Goal: Task Accomplishment & Management: Manage account settings

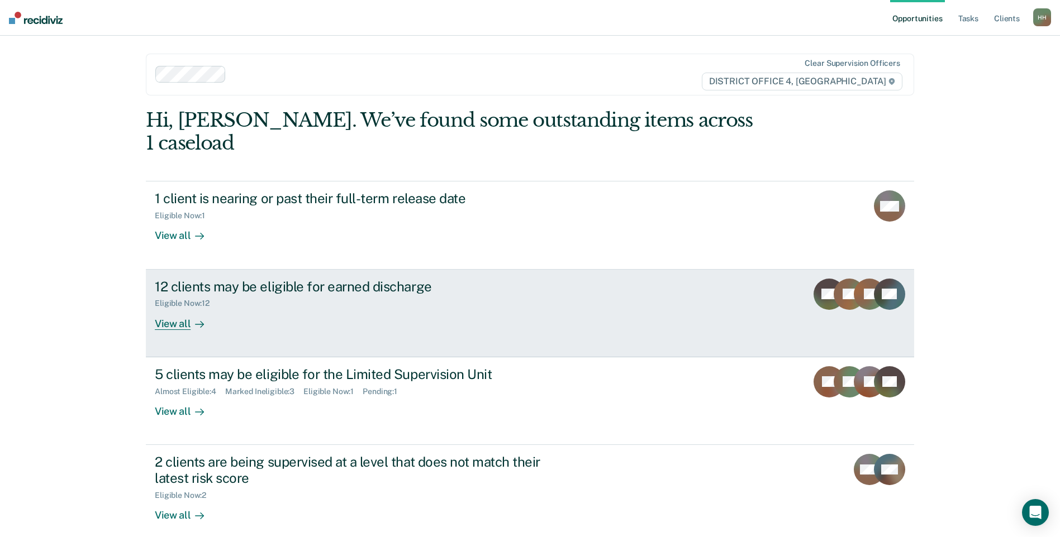
click at [374, 279] on div "12 clients may be eligible for earned discharge" at bounding box center [351, 287] width 392 height 16
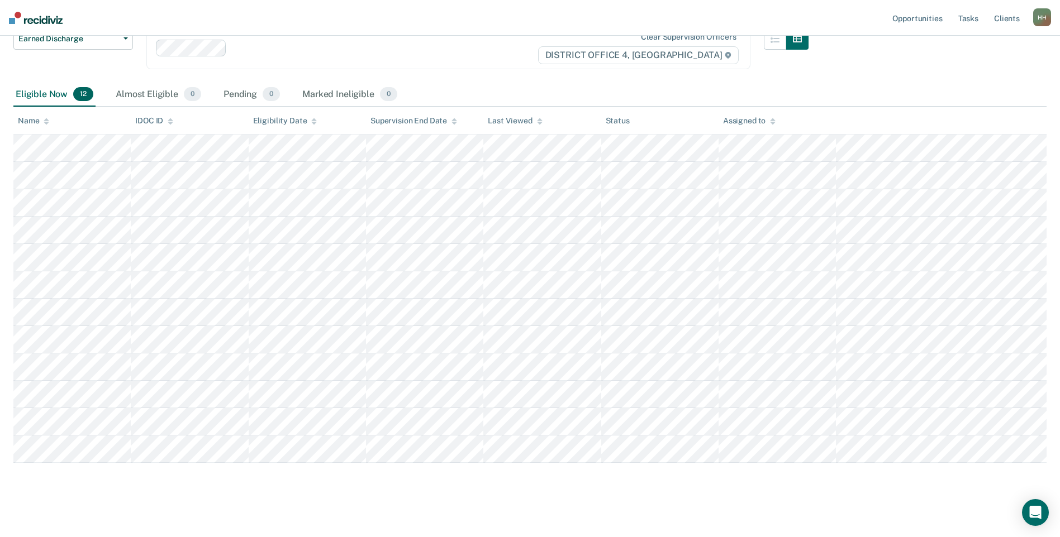
scroll to position [118, 0]
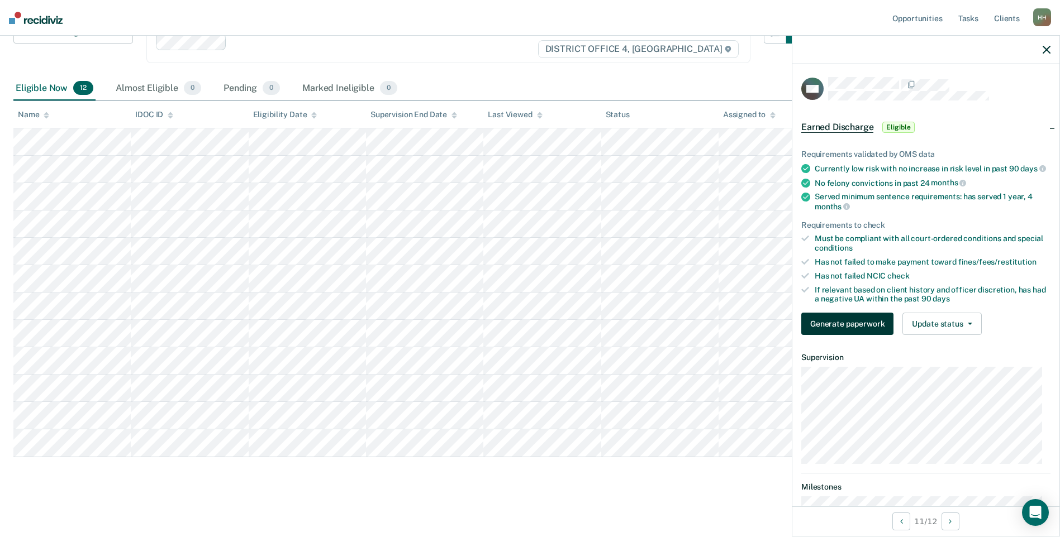
click at [844, 334] on button "Generate paperwork" at bounding box center [847, 324] width 92 height 22
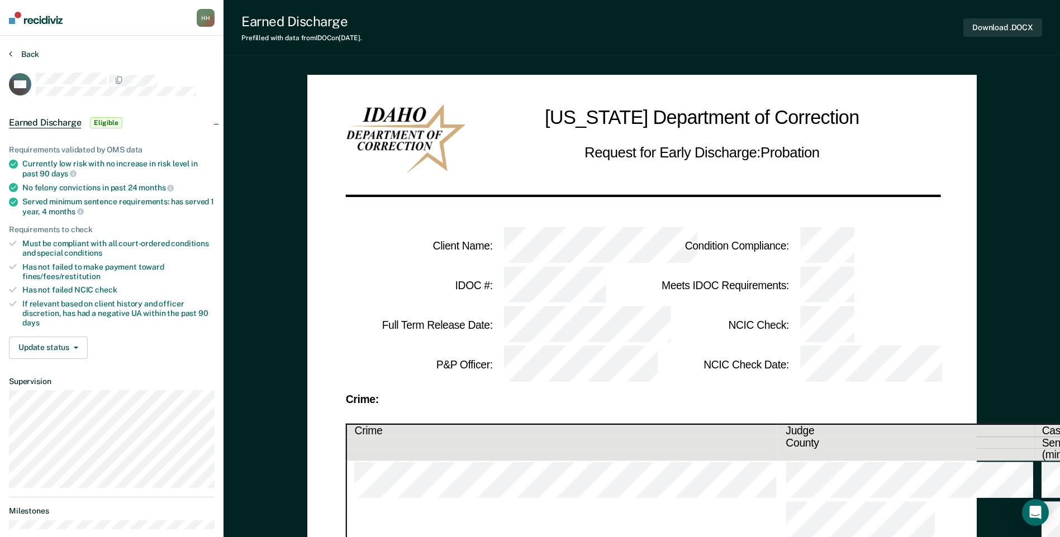
click at [15, 55] on button "Back" at bounding box center [24, 54] width 30 height 10
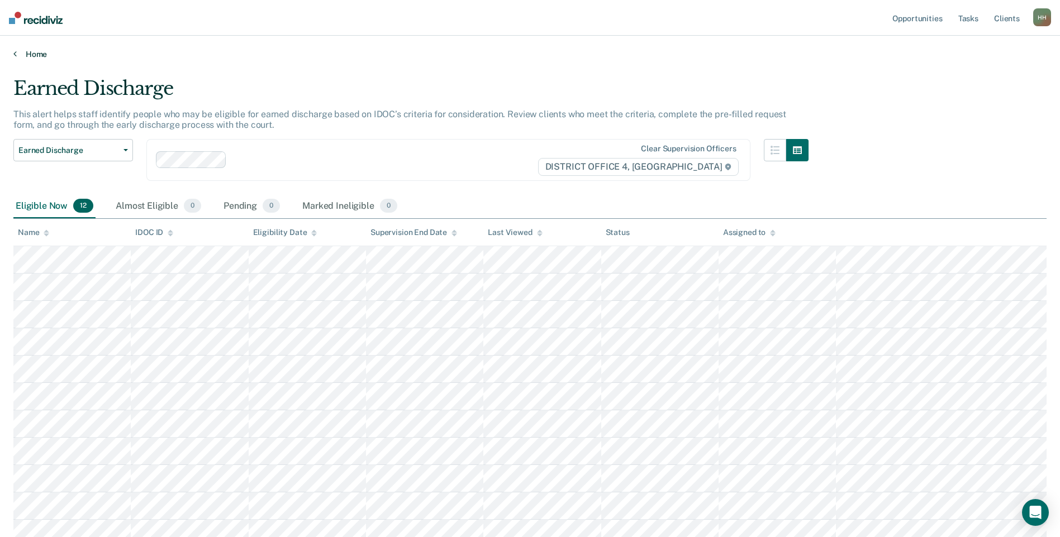
click at [39, 53] on link "Home" at bounding box center [529, 54] width 1033 height 10
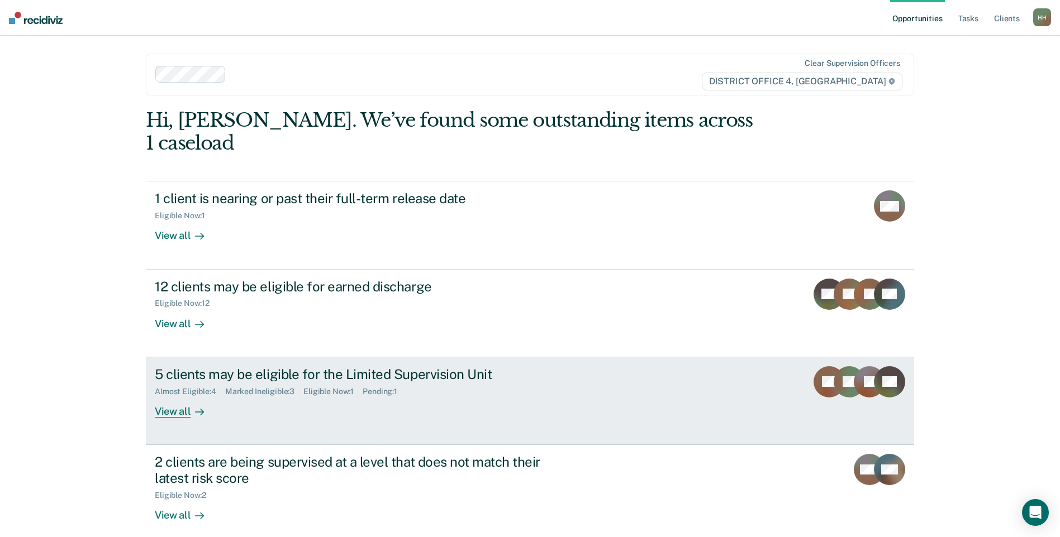
click at [430, 383] on div "Almost Eligible : 4 Marked Ineligible : 3 Eligible Now : 1 Pending : 1" at bounding box center [351, 390] width 392 height 14
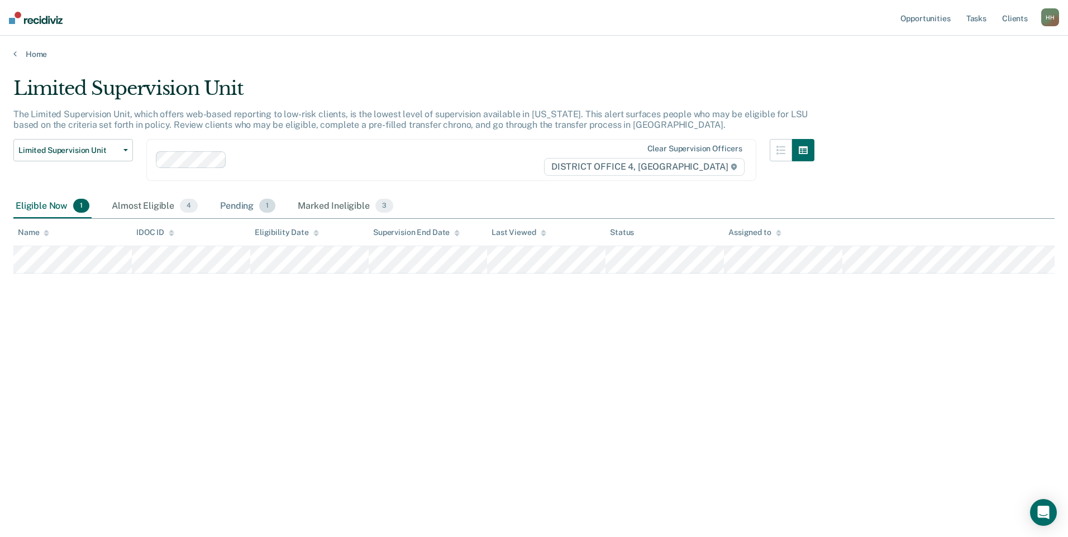
click at [250, 206] on div "Pending 1" at bounding box center [248, 206] width 60 height 25
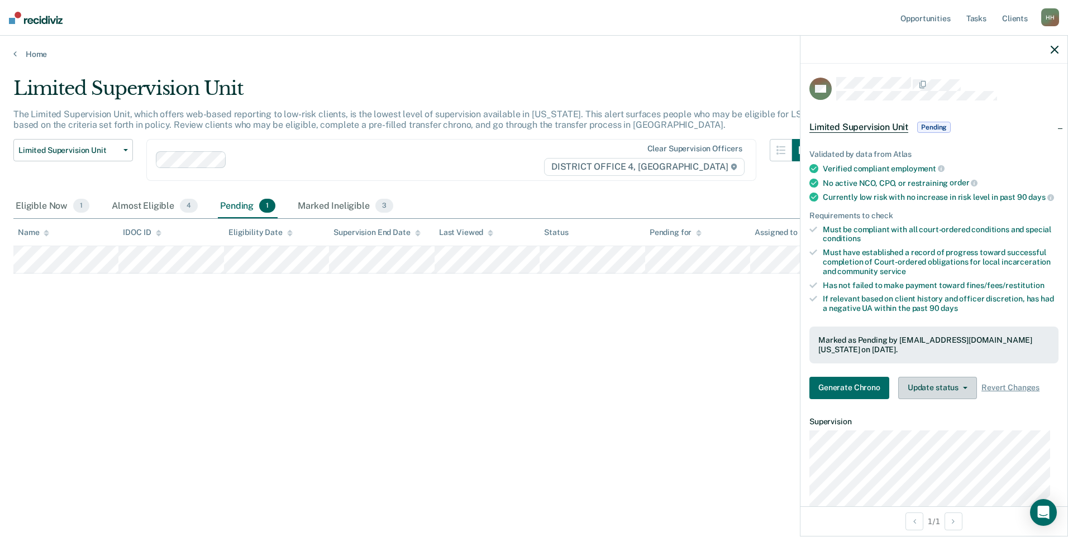
click at [930, 395] on button "Update status" at bounding box center [937, 388] width 79 height 22
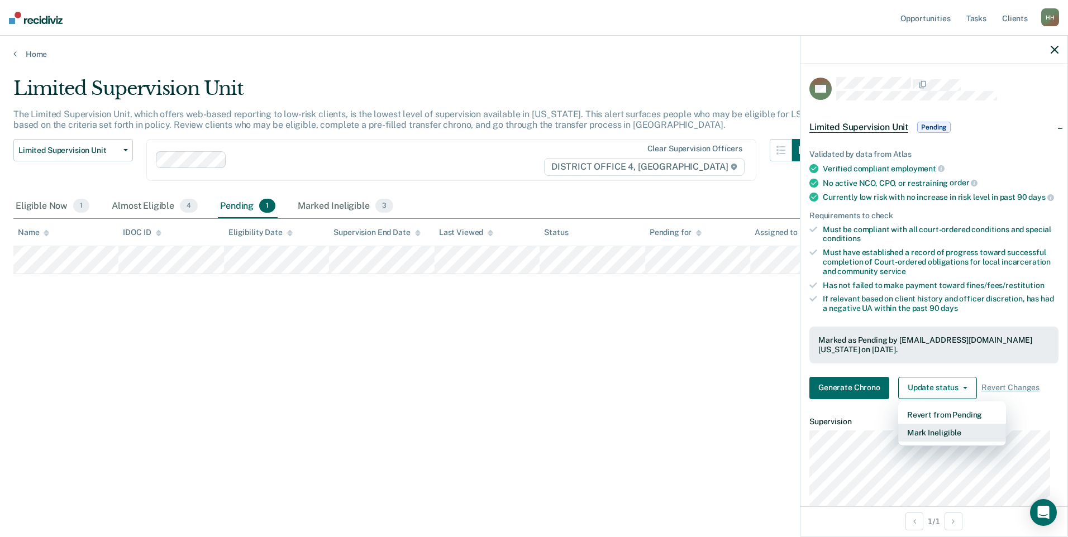
click at [943, 440] on button "Mark Ineligible" at bounding box center [952, 433] width 108 height 18
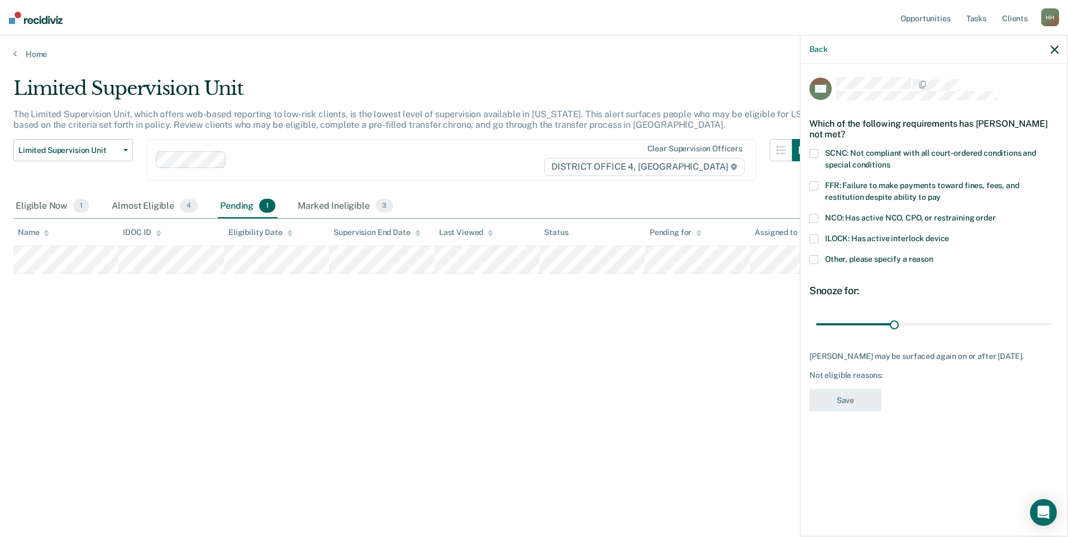
click at [877, 258] on span "Other, please specify a reason" at bounding box center [879, 259] width 108 height 9
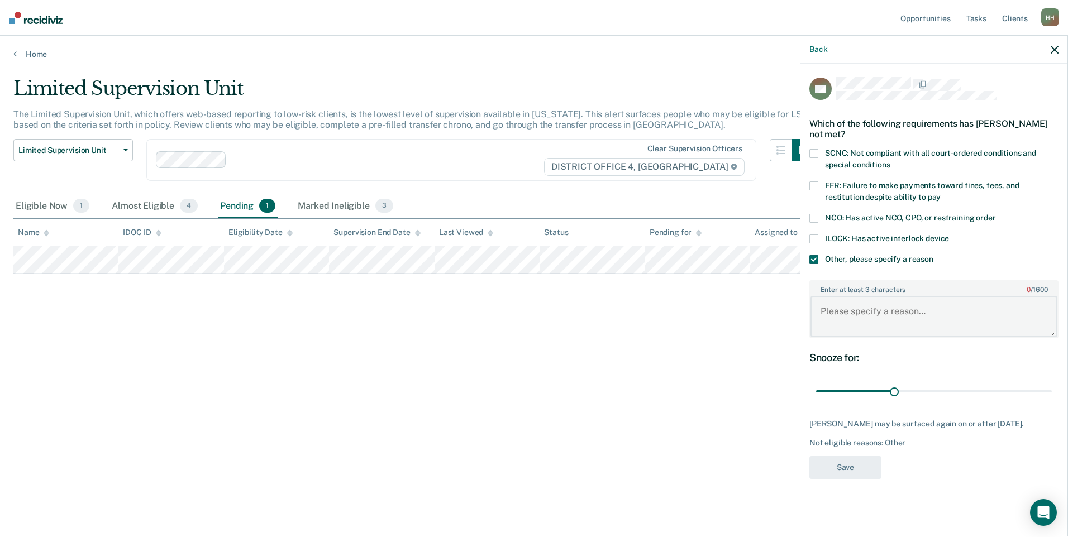
click at [860, 321] on textarea "Enter at least 3 characters 0 / 1600" at bounding box center [933, 316] width 247 height 41
click at [858, 309] on textarea "High COs Balance" at bounding box center [933, 316] width 247 height 41
click at [942, 316] on textarea "High COS Balance" at bounding box center [933, 316] width 247 height 41
click at [1038, 317] on textarea "High COS Balance without consistent payments" at bounding box center [933, 316] width 247 height 41
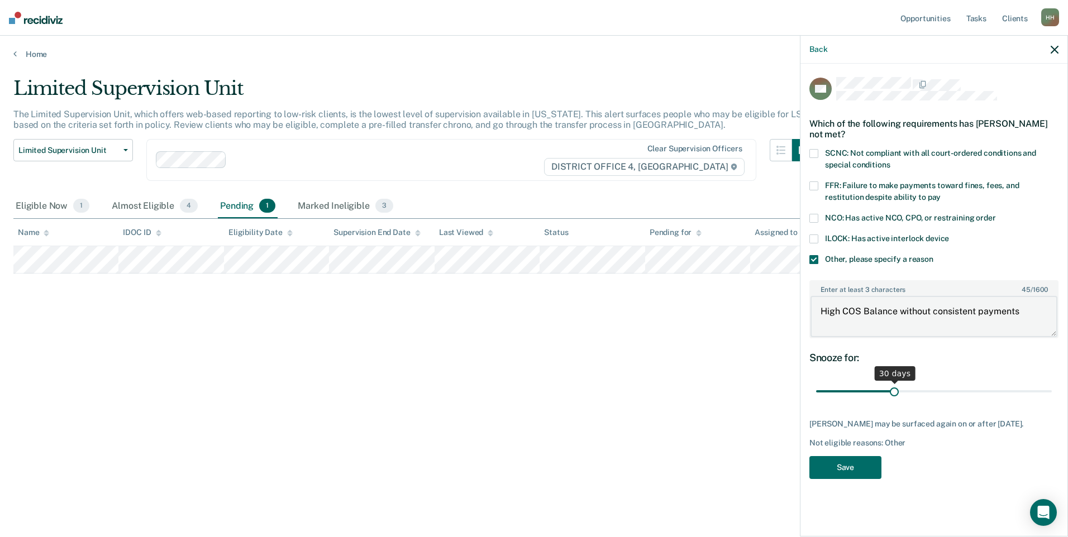
type textarea "High COS Balance without consistent payments"
drag, startPoint x: 895, startPoint y: 389, endPoint x: 972, endPoint y: 391, distance: 77.1
click at [972, 391] on input "range" at bounding box center [934, 392] width 236 height 20
drag, startPoint x: 970, startPoint y: 390, endPoint x: 1069, endPoint y: 392, distance: 99.4
type input "90"
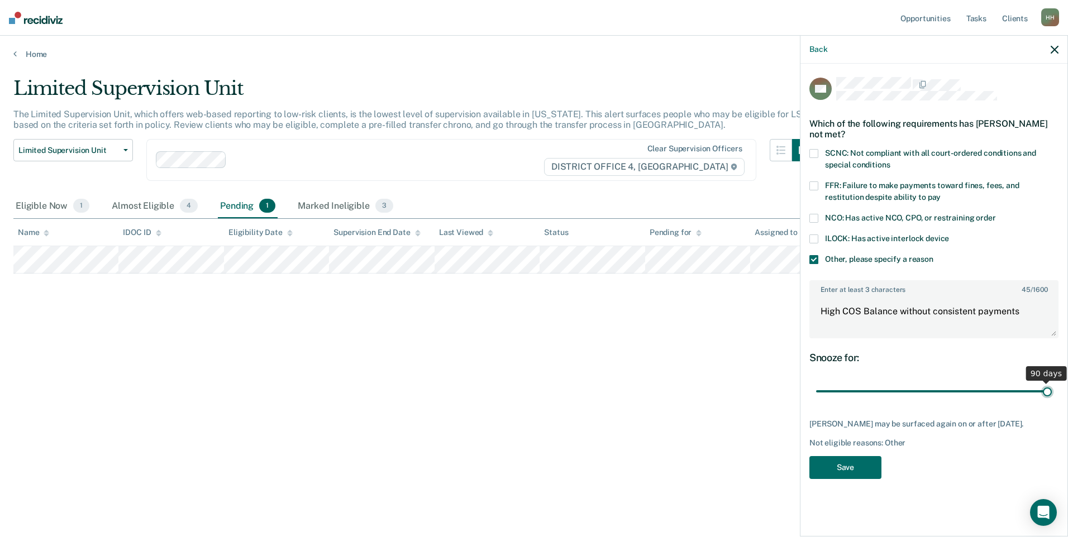
click at [1052, 392] on input "range" at bounding box center [934, 392] width 236 height 20
click at [848, 473] on button "Save" at bounding box center [845, 467] width 72 height 23
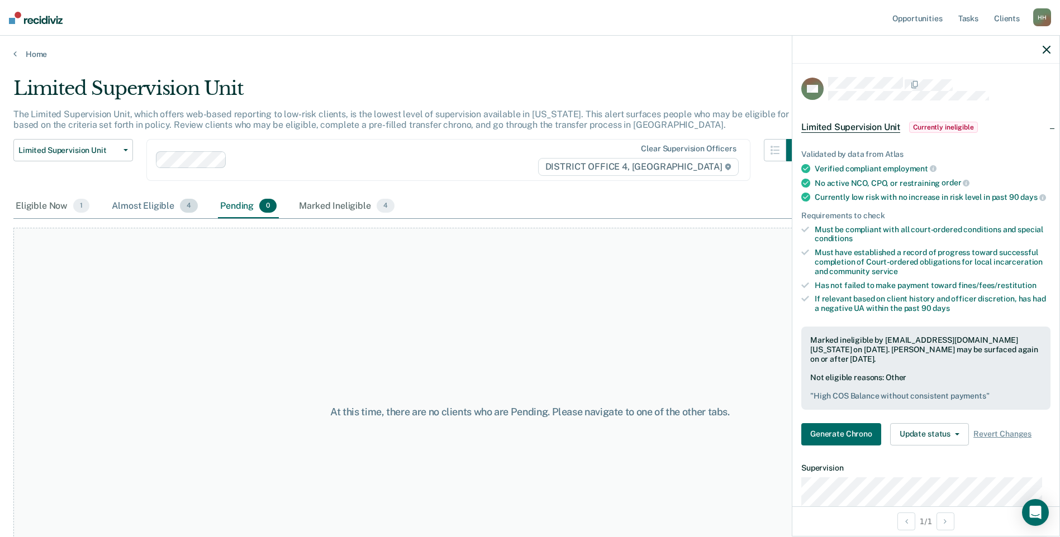
click at [141, 207] on div "Almost Eligible 4" at bounding box center [154, 206] width 90 height 25
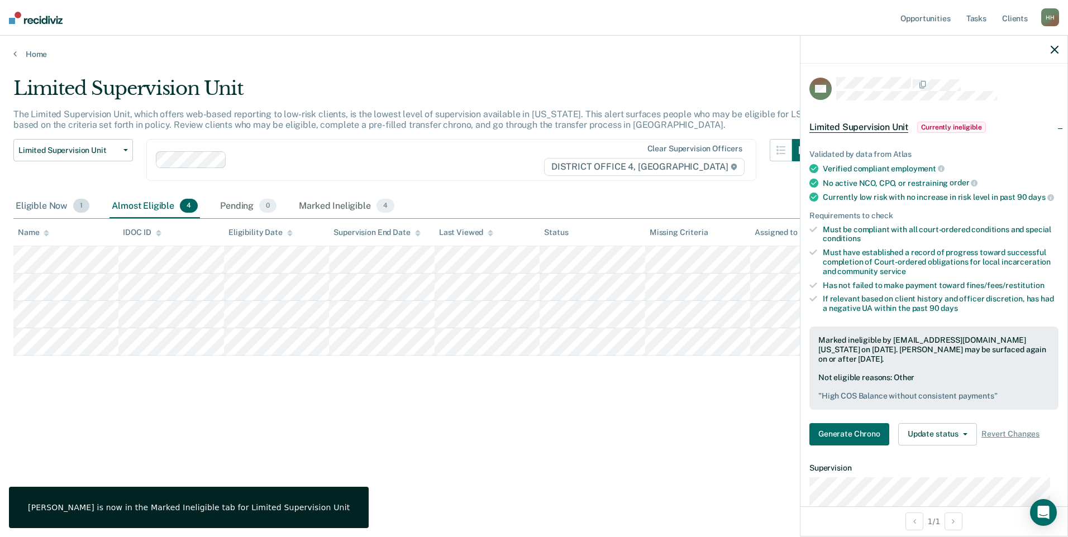
click at [55, 203] on div "Eligible Now 1" at bounding box center [52, 206] width 78 height 25
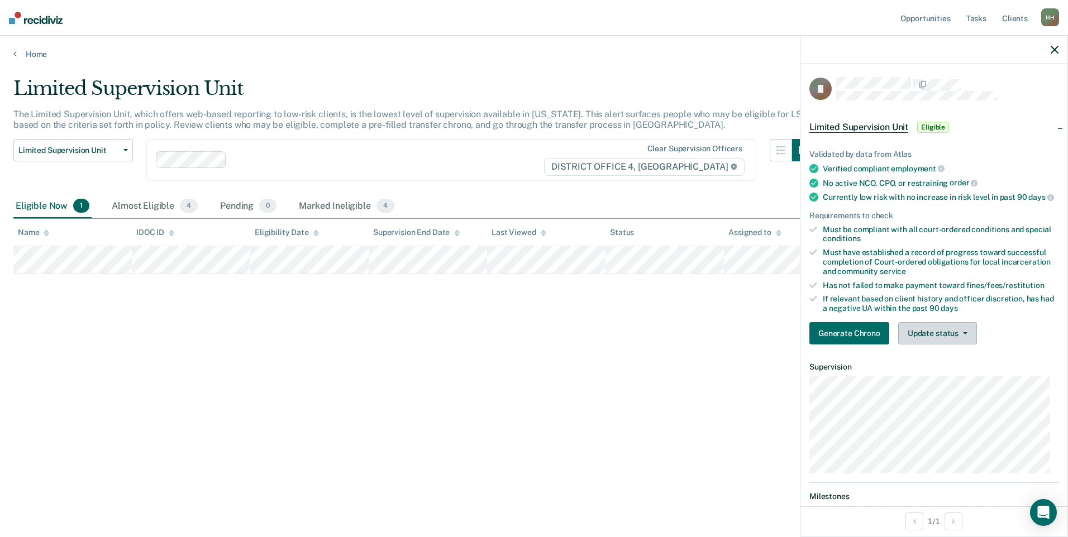
click at [953, 345] on button "Update status" at bounding box center [937, 333] width 79 height 22
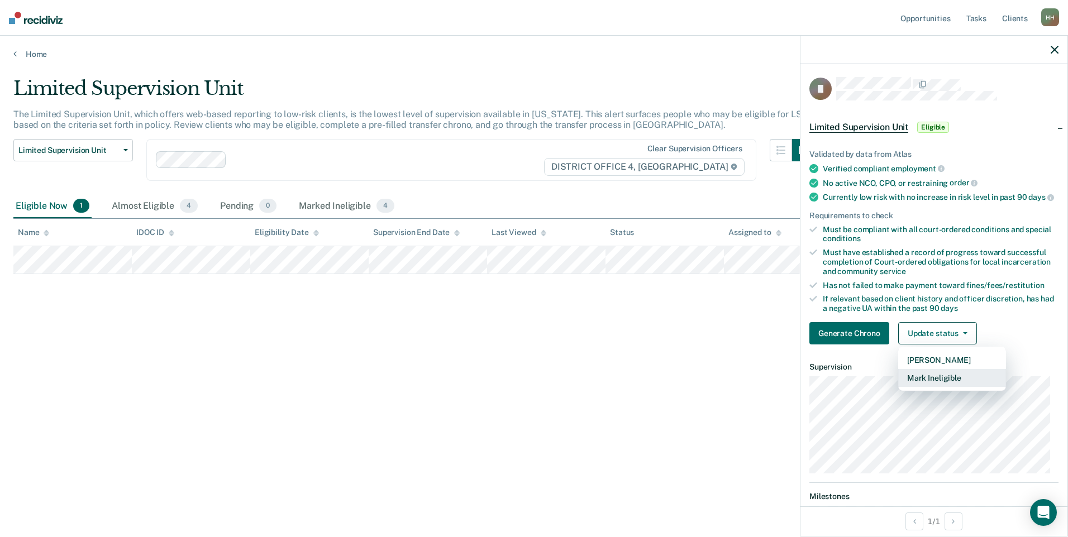
click at [953, 384] on button "Mark Ineligible" at bounding box center [952, 378] width 108 height 18
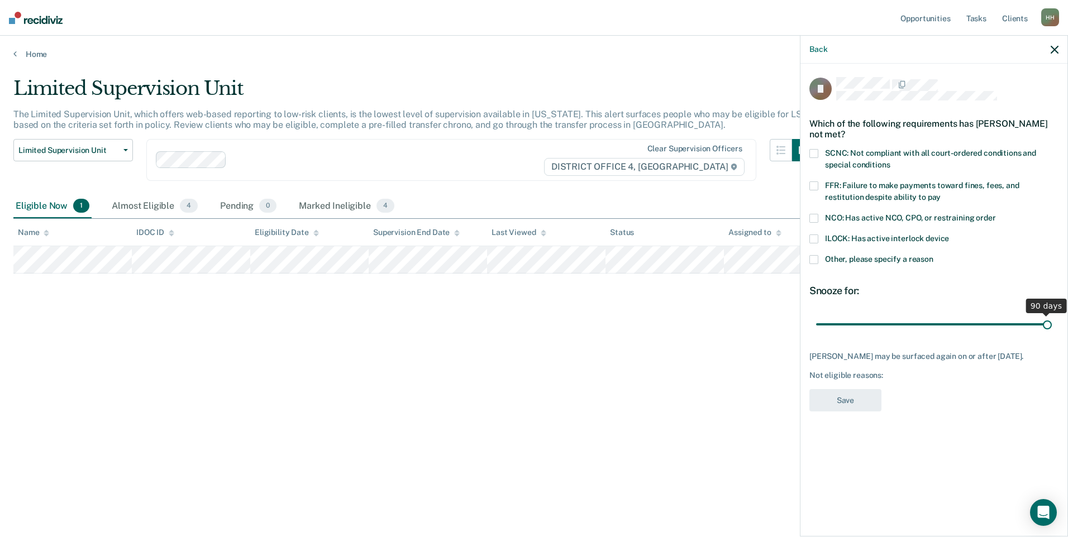
drag, startPoint x: 894, startPoint y: 322, endPoint x: 1070, endPoint y: 323, distance: 175.9
type input "90"
click at [1052, 323] on input "range" at bounding box center [934, 324] width 236 height 20
click at [852, 152] on span "SCNC: Not compliant with all court-ordered conditions and special conditions" at bounding box center [930, 159] width 211 height 21
click at [851, 399] on button "Save" at bounding box center [845, 400] width 72 height 23
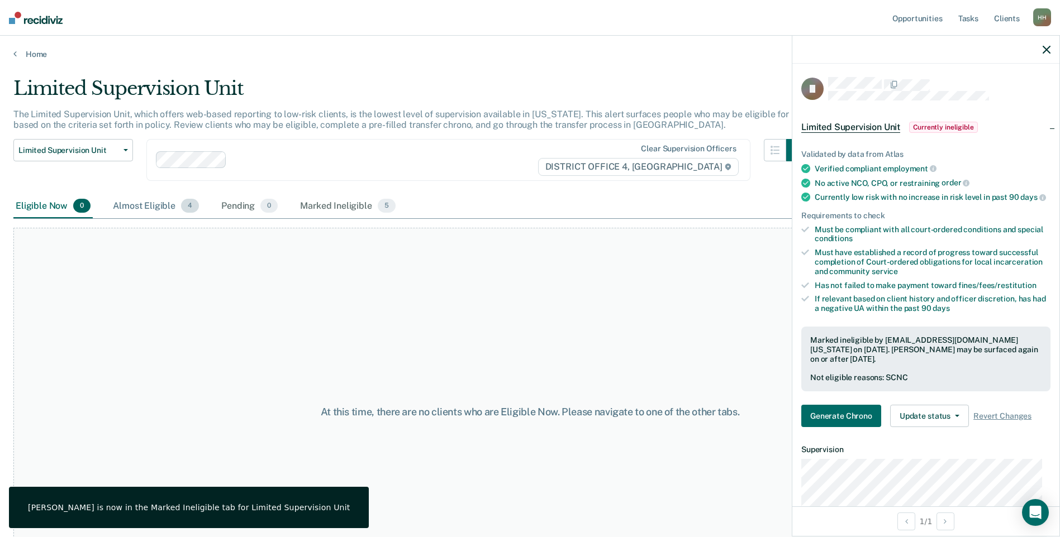
click at [154, 207] on div "Almost Eligible 4" at bounding box center [156, 206] width 90 height 25
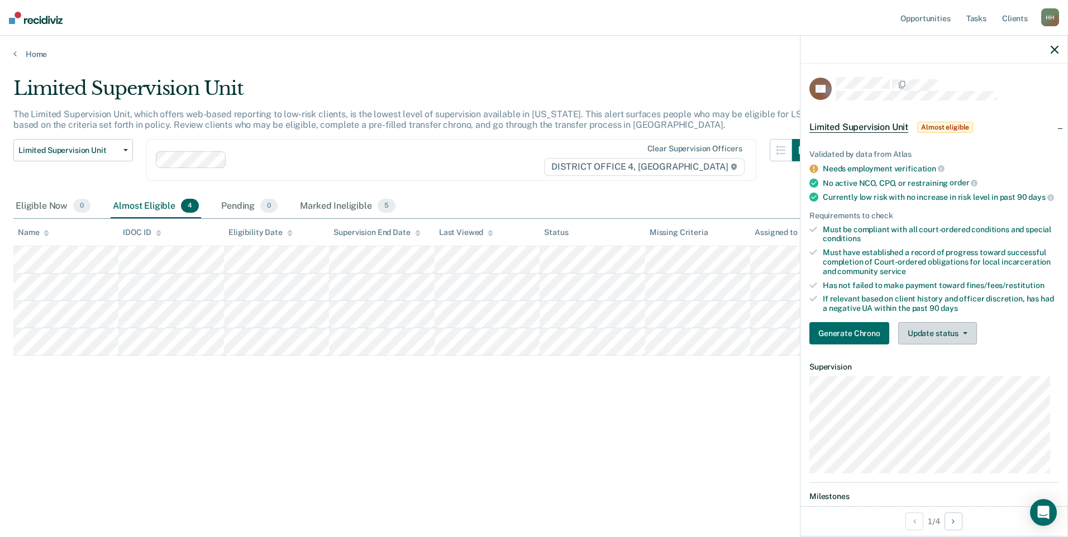
click at [935, 341] on button "Update status" at bounding box center [937, 333] width 79 height 22
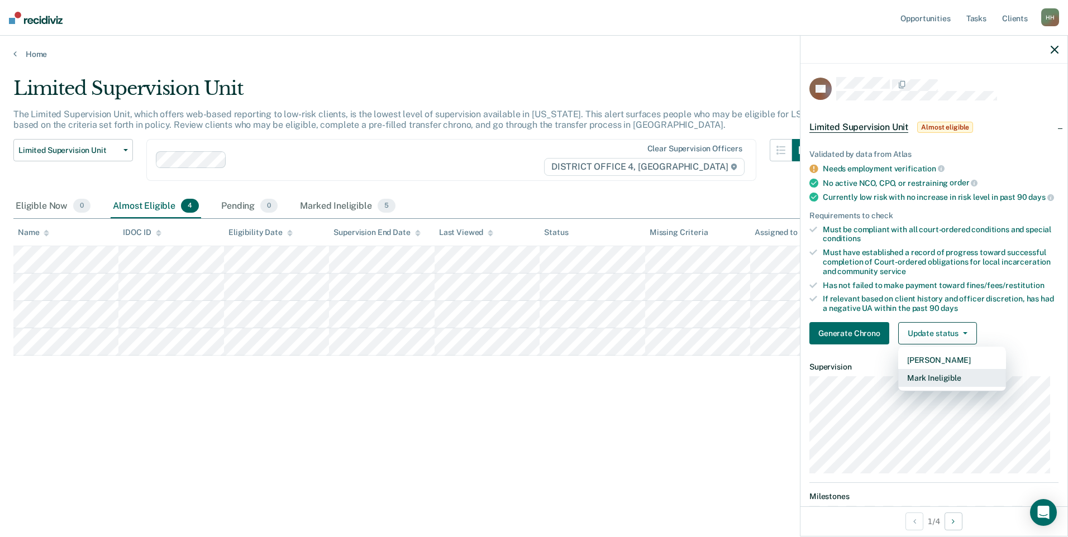
click at [944, 384] on button "Mark Ineligible" at bounding box center [952, 378] width 108 height 18
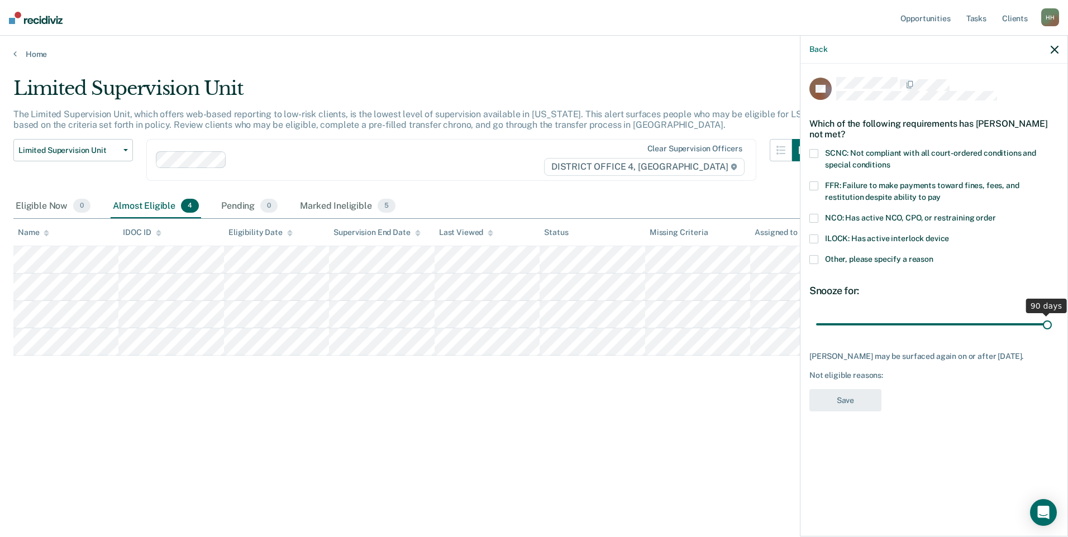
drag, startPoint x: 894, startPoint y: 322, endPoint x: 1070, endPoint y: 318, distance: 176.0
type input "90"
click at [1052, 318] on input "range" at bounding box center [934, 324] width 236 height 20
click at [876, 152] on span "SCNC: Not compliant with all court-ordered conditions and special conditions" at bounding box center [930, 159] width 211 height 21
click at [850, 395] on button "Save" at bounding box center [845, 400] width 72 height 23
